Goal: Task Accomplishment & Management: Manage account settings

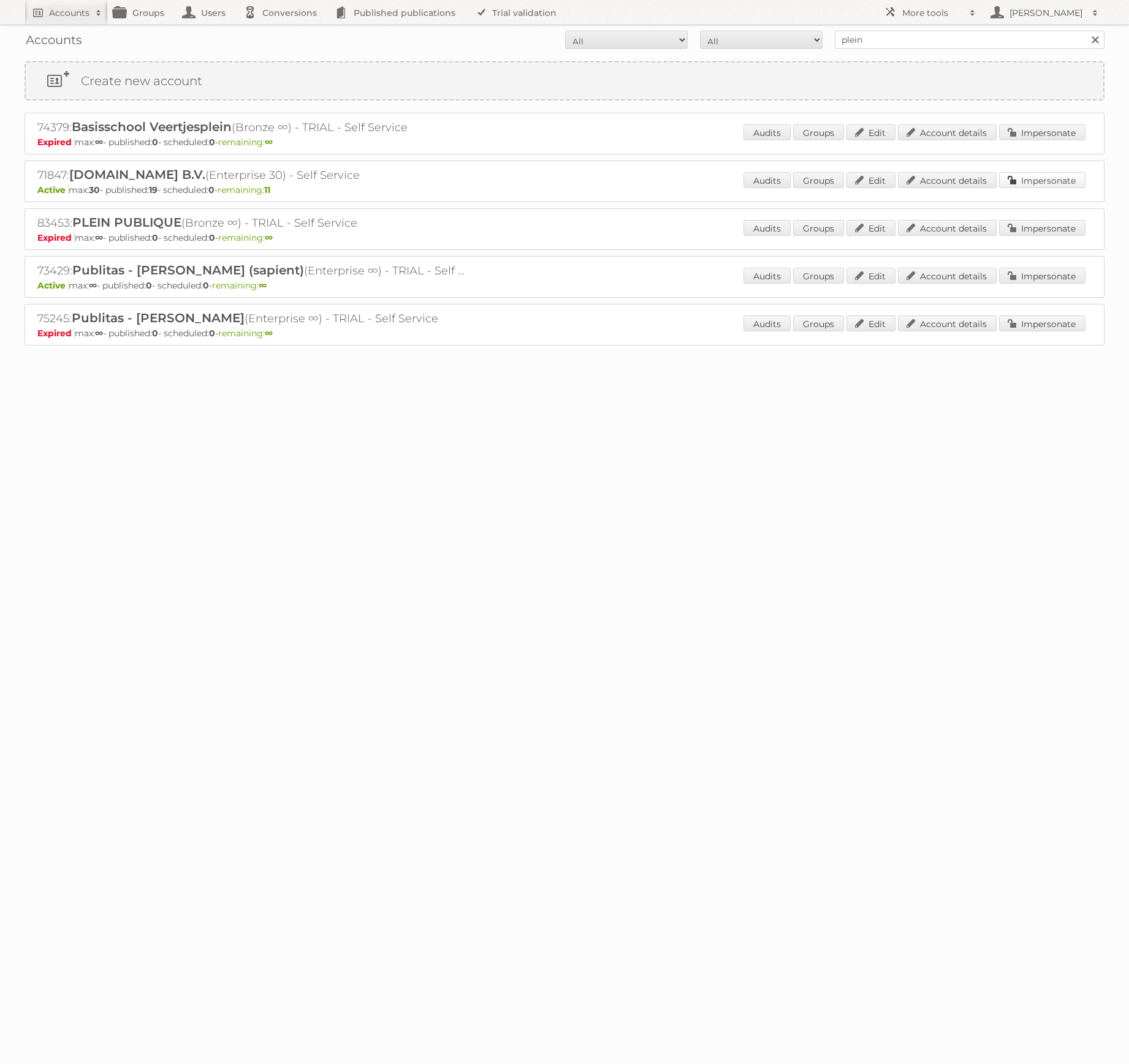
click at [1057, 185] on link "Impersonate" at bounding box center [1042, 180] width 87 height 16
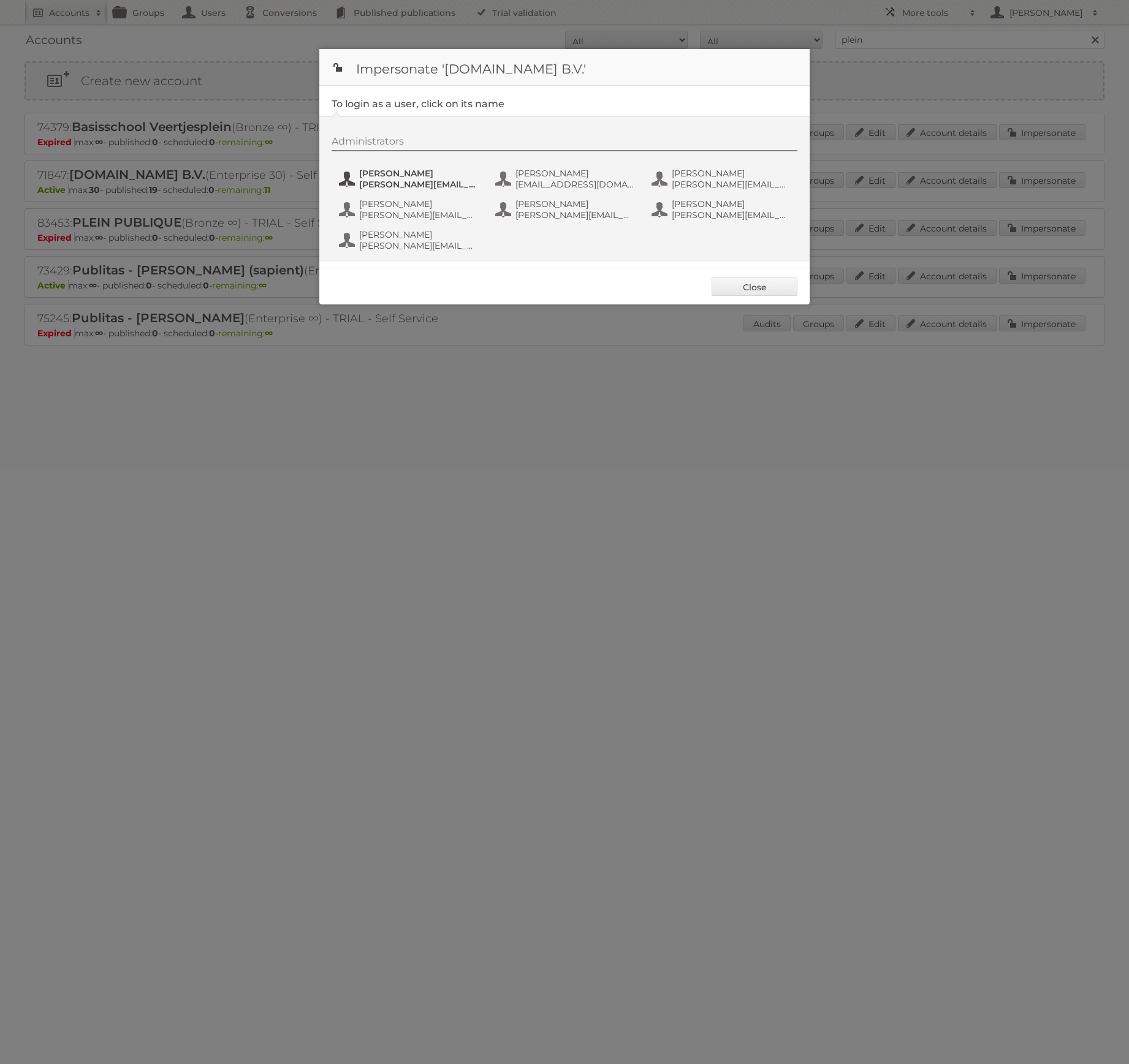
click at [367, 179] on span "e.hosman@plein.nl" at bounding box center [418, 184] width 119 height 11
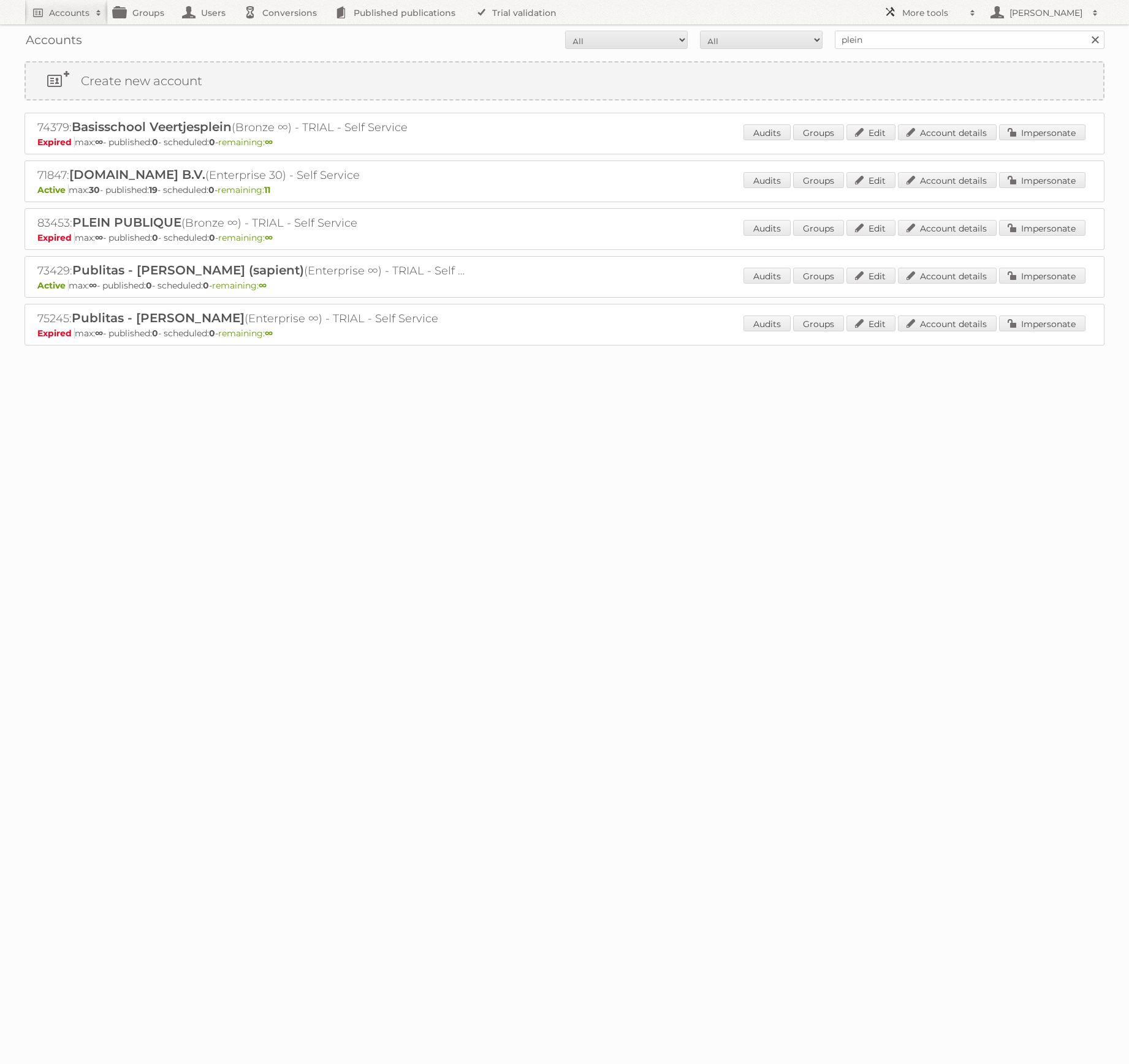
click at [974, 9] on span at bounding box center [972, 13] width 18 height 12
click at [264, 11] on link "Conversions" at bounding box center [283, 12] width 91 height 24
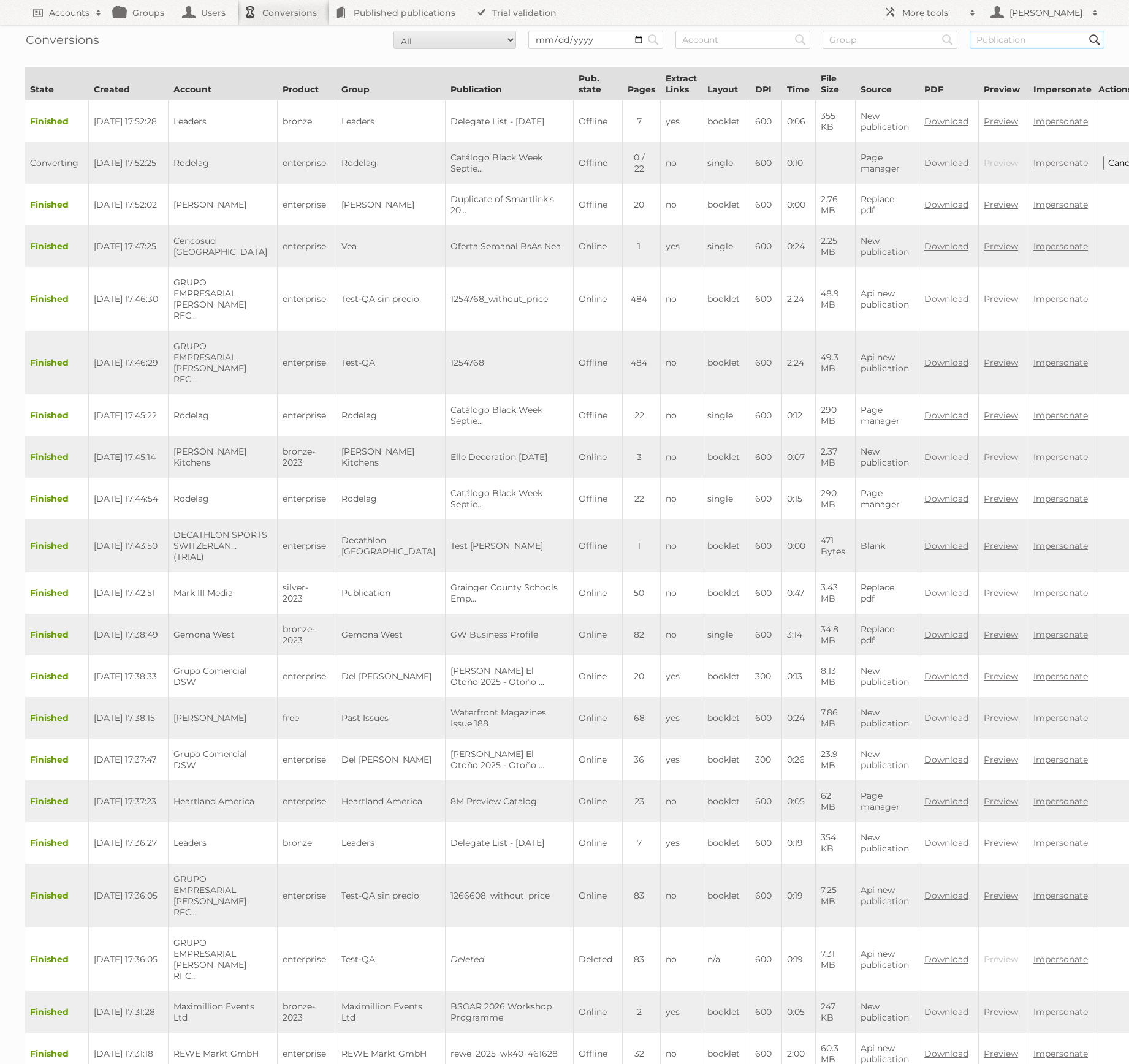
click at [1002, 45] on input "text" at bounding box center [1036, 39] width 134 height 18
type input "plein"
click at [644, 30] on input "Search" at bounding box center [653, 39] width 18 height 18
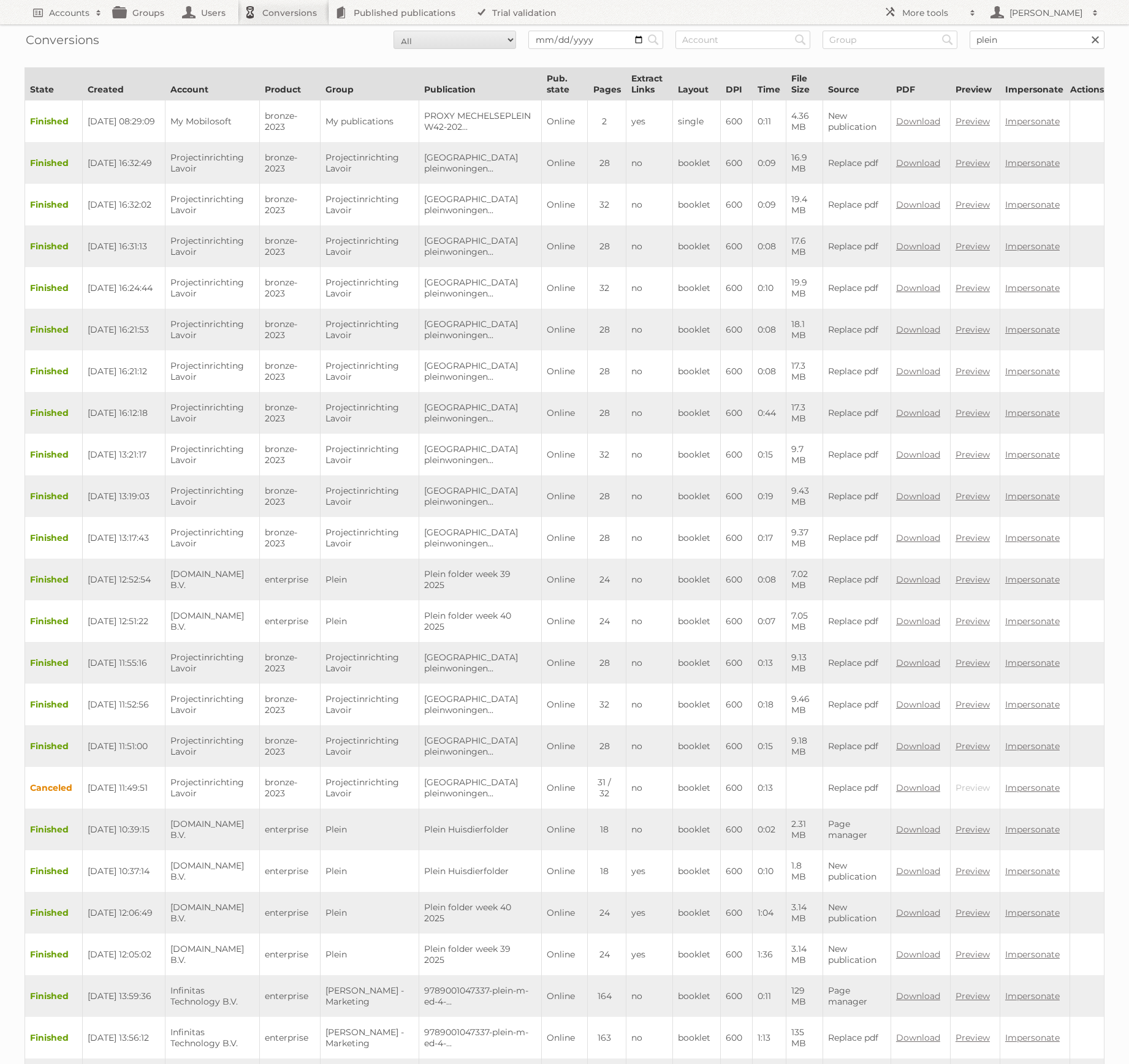
click at [115, 616] on span "[DATE] 12:51:22" at bounding box center [118, 621] width 61 height 11
click at [115, 616] on span "2025-09-22 12:51:22" at bounding box center [118, 621] width 61 height 11
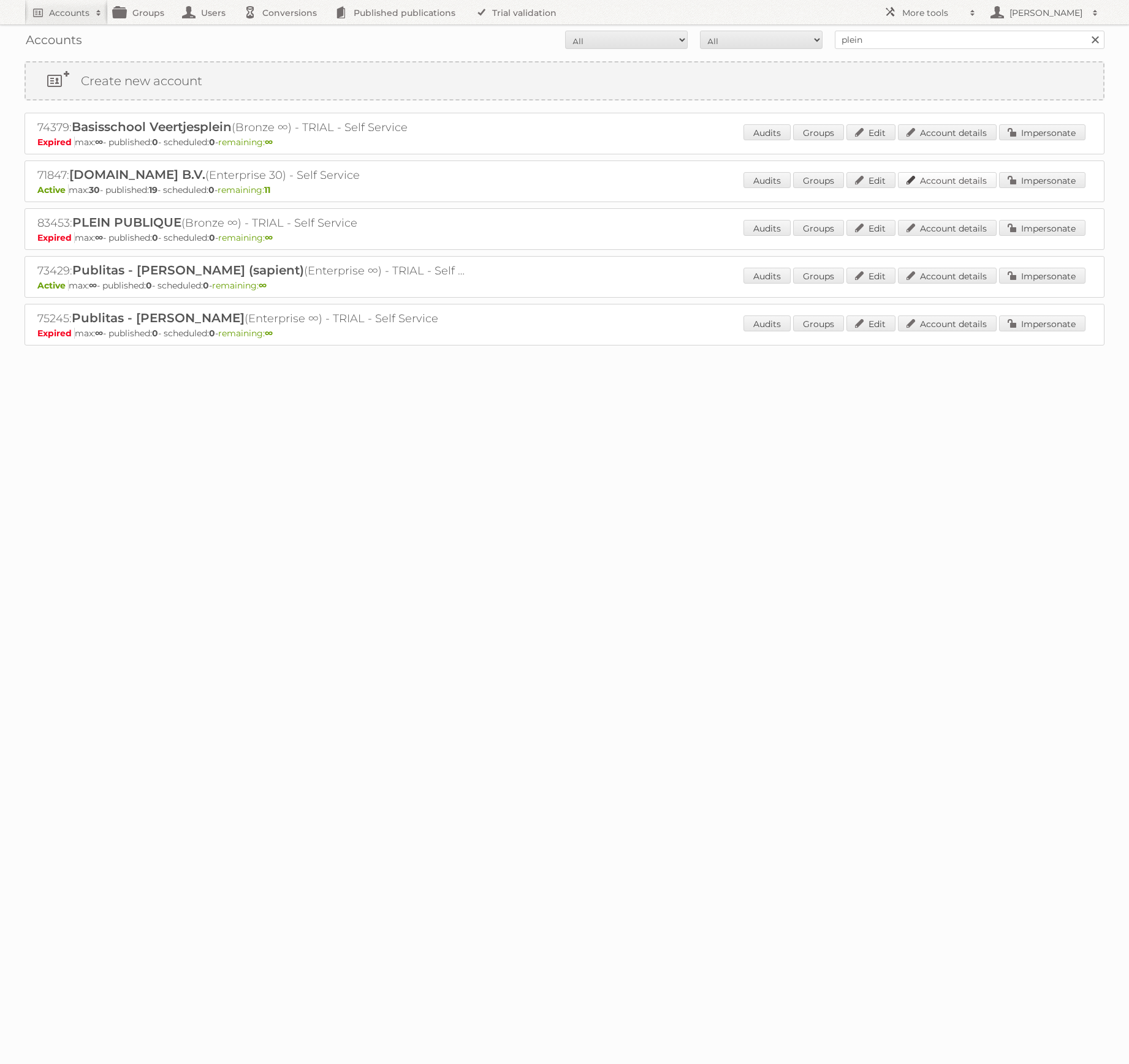
click at [960, 179] on link "Account details" at bounding box center [947, 180] width 99 height 16
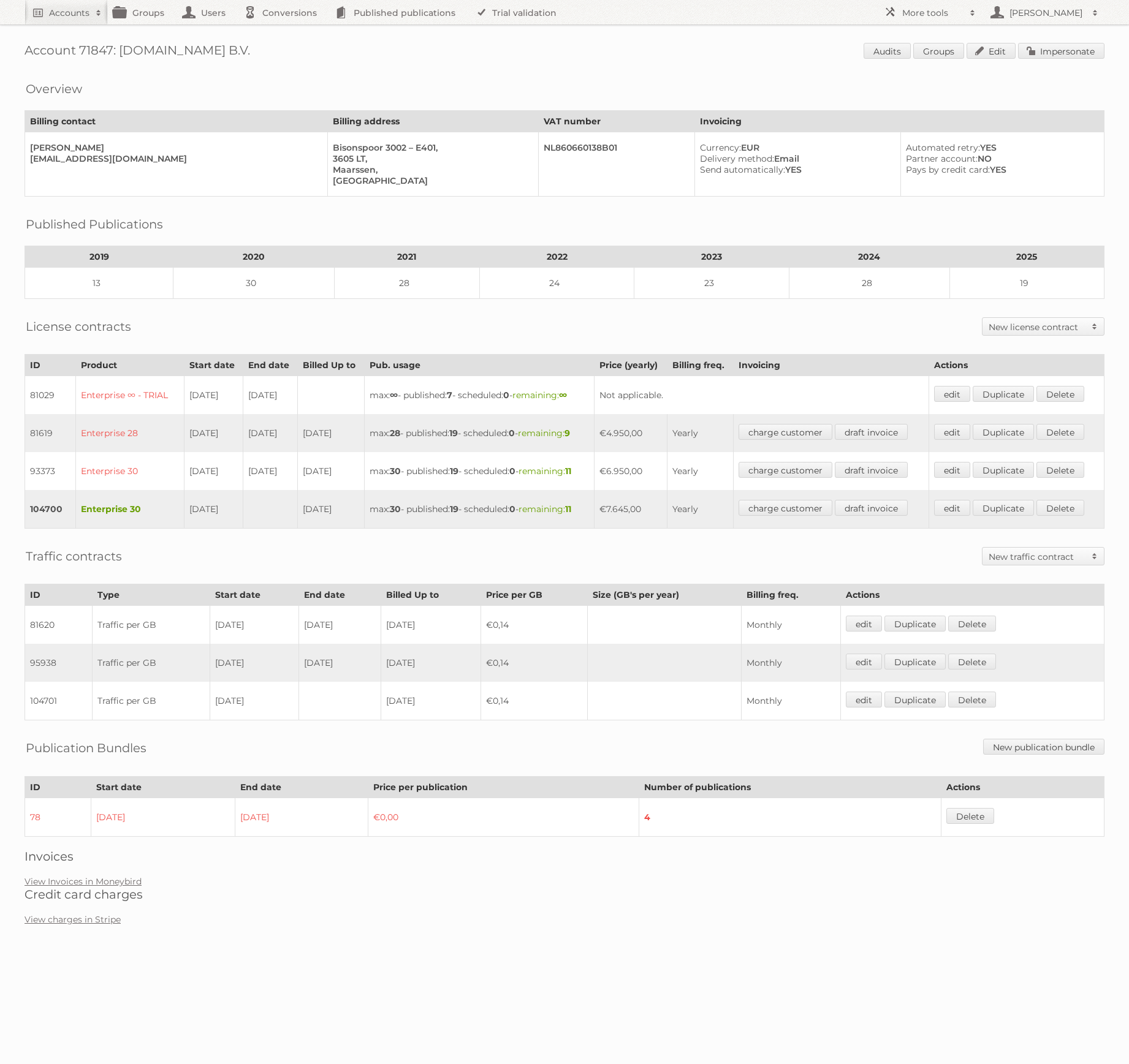
click at [669, 69] on div "Account 71847: [DOMAIN_NAME] B.V. Audits Groups Edit Impersonate Overview Billi…" at bounding box center [564, 468] width 1129 height 937
